Goal: Navigation & Orientation: Understand site structure

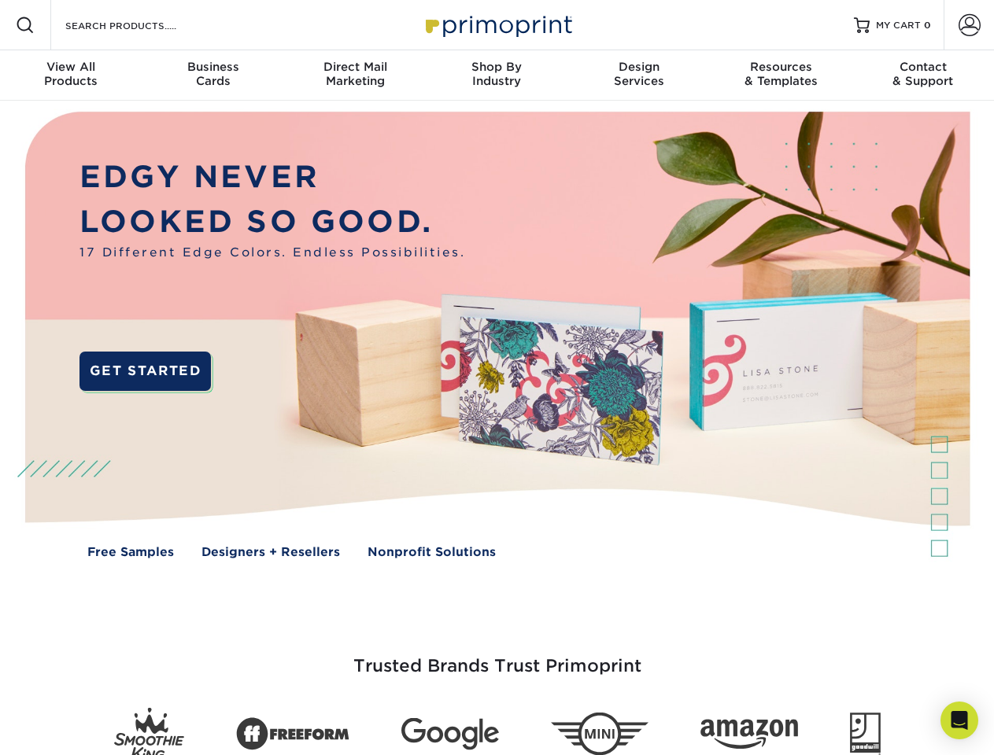
click at [497, 378] on img at bounding box center [497, 347] width 984 height 492
click at [25, 25] on span at bounding box center [25, 25] width 19 height 19
click at [969, 25] on span at bounding box center [969, 25] width 22 height 22
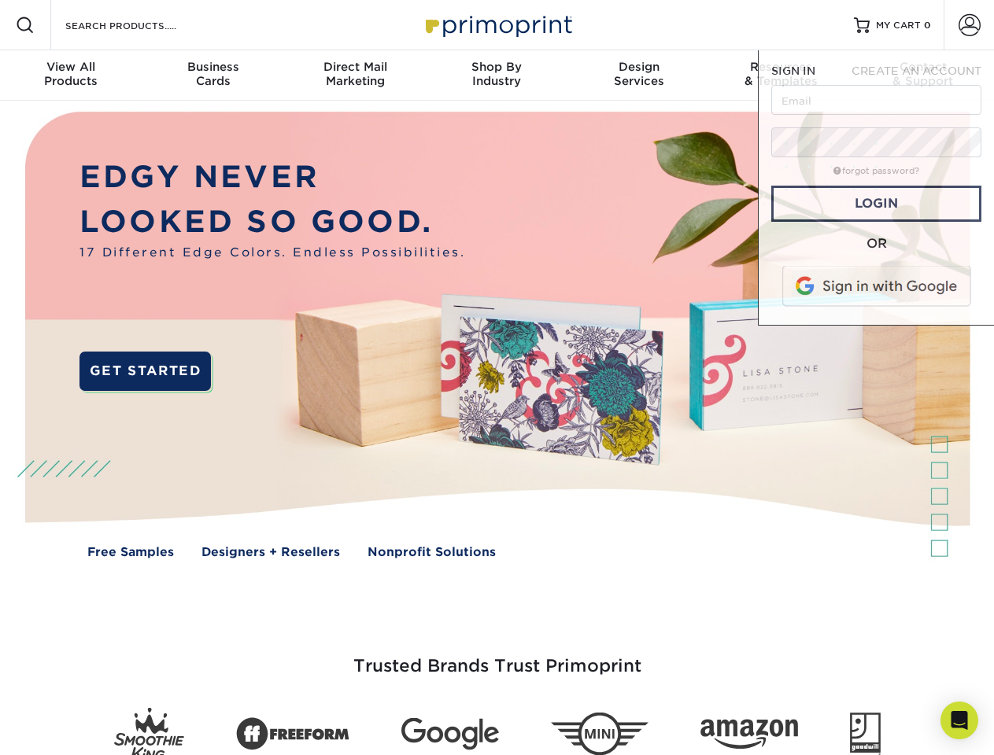
click at [71, 76] on div "View All Products" at bounding box center [71, 74] width 142 height 28
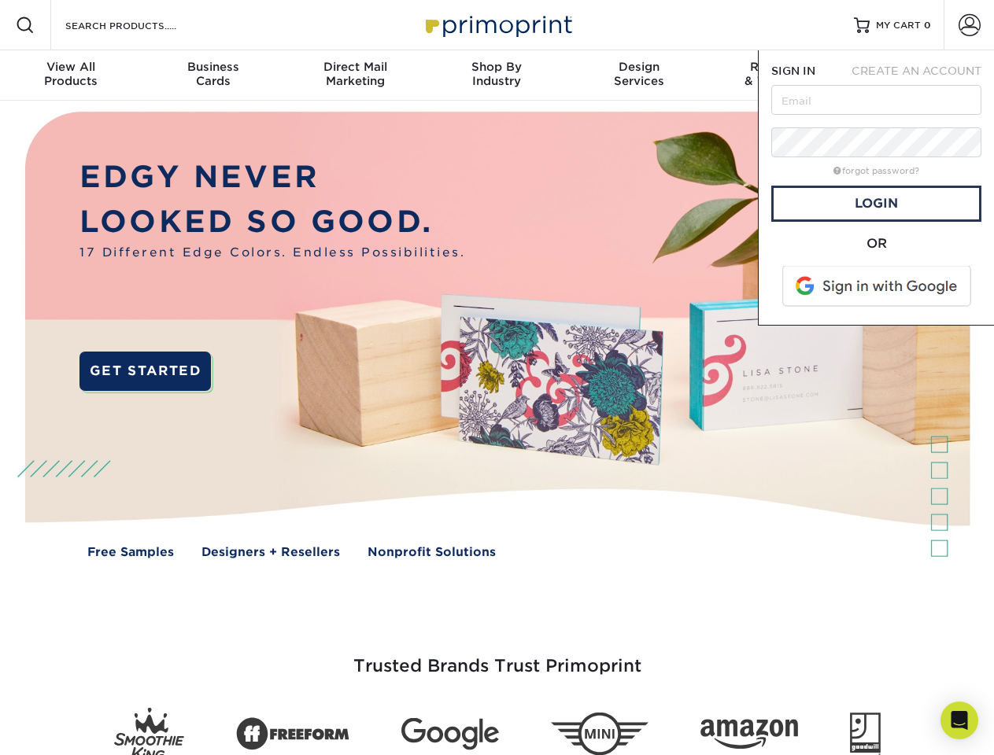
click at [212, 76] on div "Business Cards" at bounding box center [213, 74] width 142 height 28
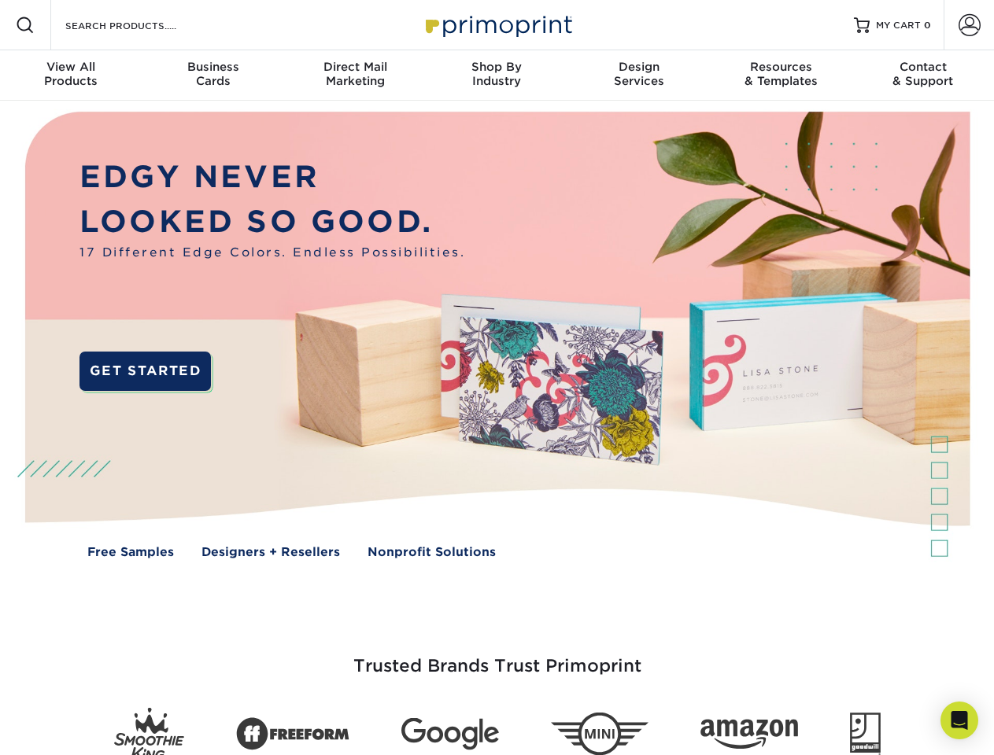
click at [355, 76] on div "Direct Mail Marketing" at bounding box center [355, 74] width 142 height 28
click at [497, 76] on div "Shop By Industry" at bounding box center [497, 74] width 142 height 28
click at [639, 76] on div "Design Services" at bounding box center [639, 74] width 142 height 28
click at [781, 76] on div "Resources & Templates" at bounding box center [781, 74] width 142 height 28
click at [923, 76] on div "Contact & Support" at bounding box center [923, 74] width 142 height 28
